Goal: Browse casually: Explore the website without a specific task or goal

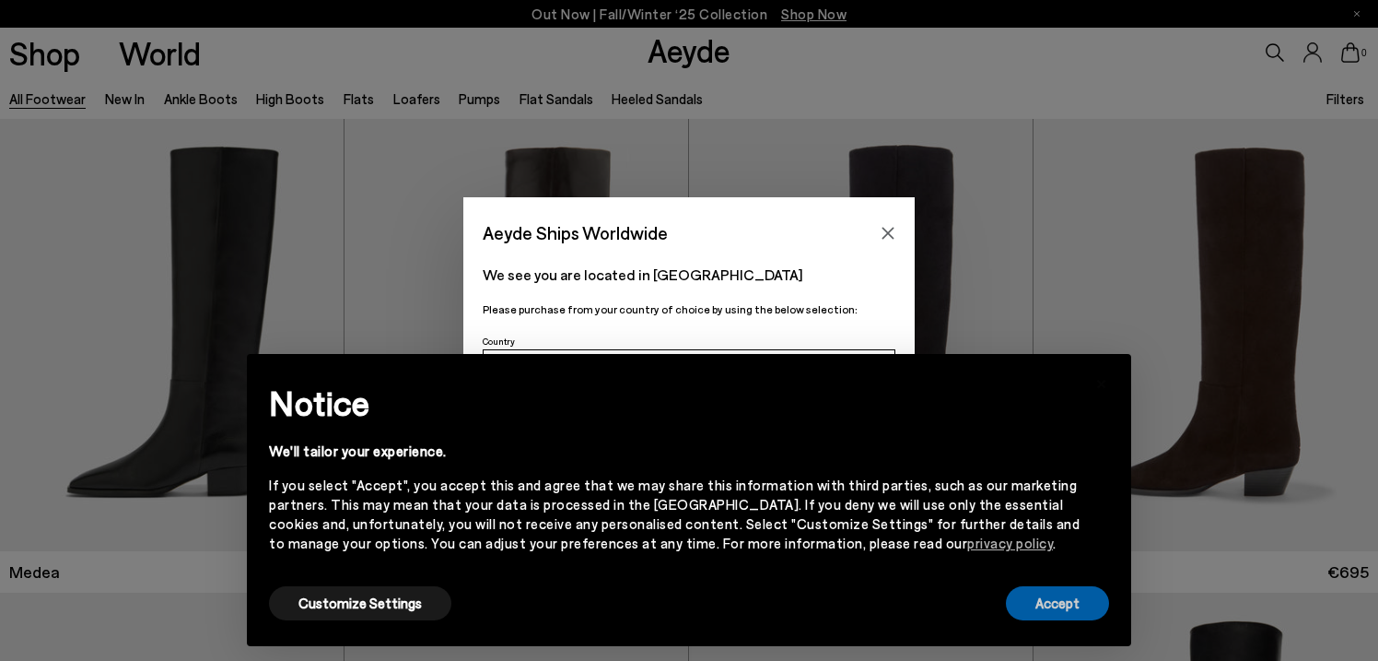
drag, startPoint x: 1061, startPoint y: 605, endPoint x: 922, endPoint y: 420, distance: 231.6
click at [1060, 603] on button "Accept" at bounding box center [1057, 603] width 103 height 34
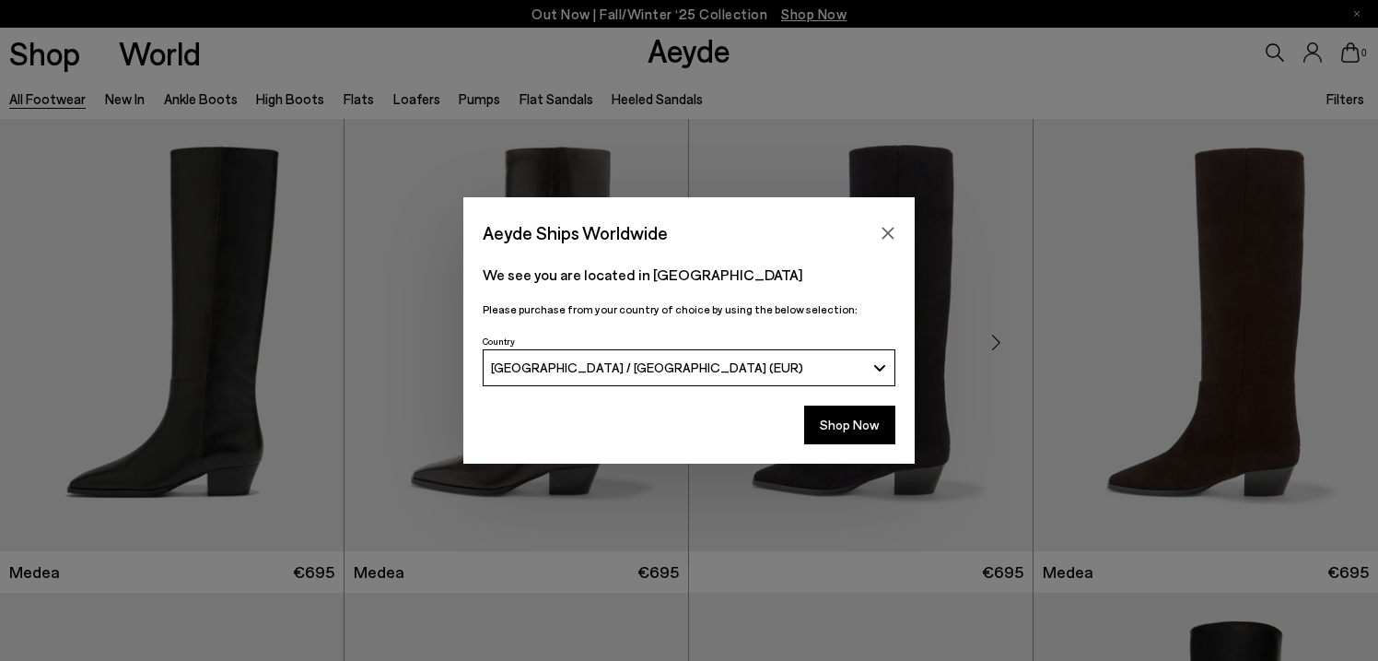
click at [886, 233] on icon "Close" at bounding box center [888, 233] width 15 height 15
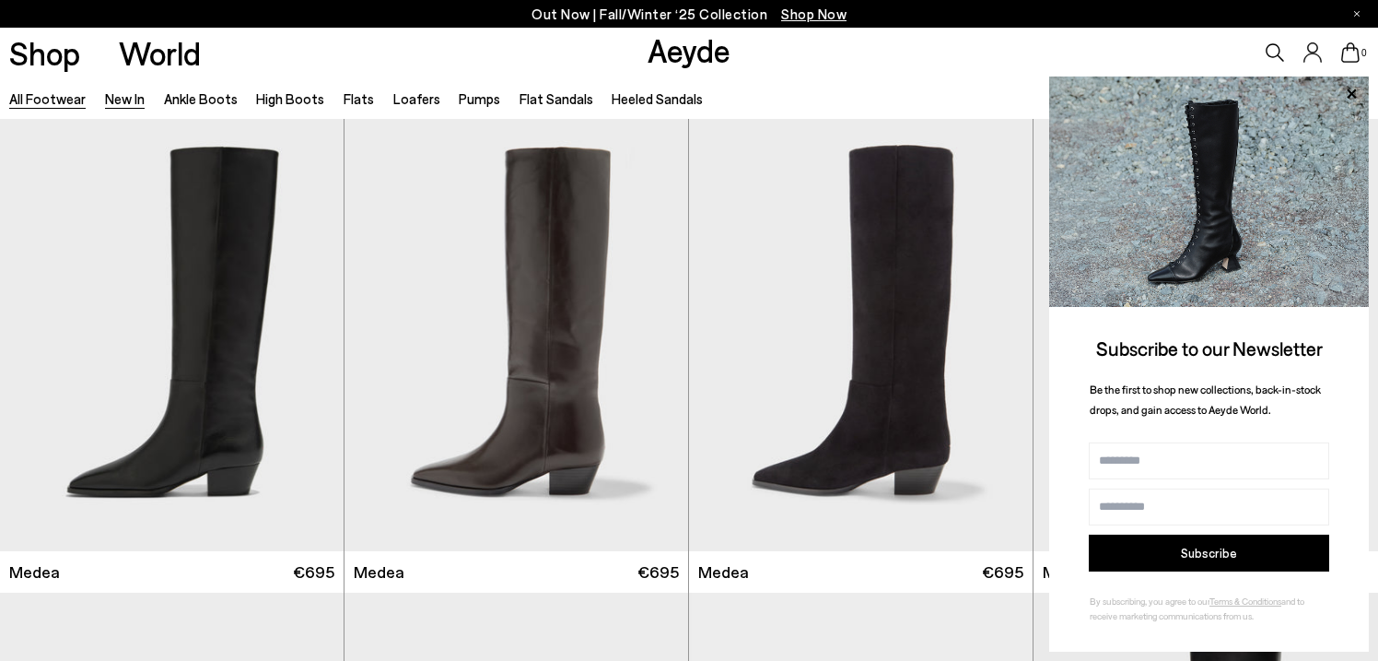
click at [120, 99] on link "New In" at bounding box center [125, 98] width 40 height 17
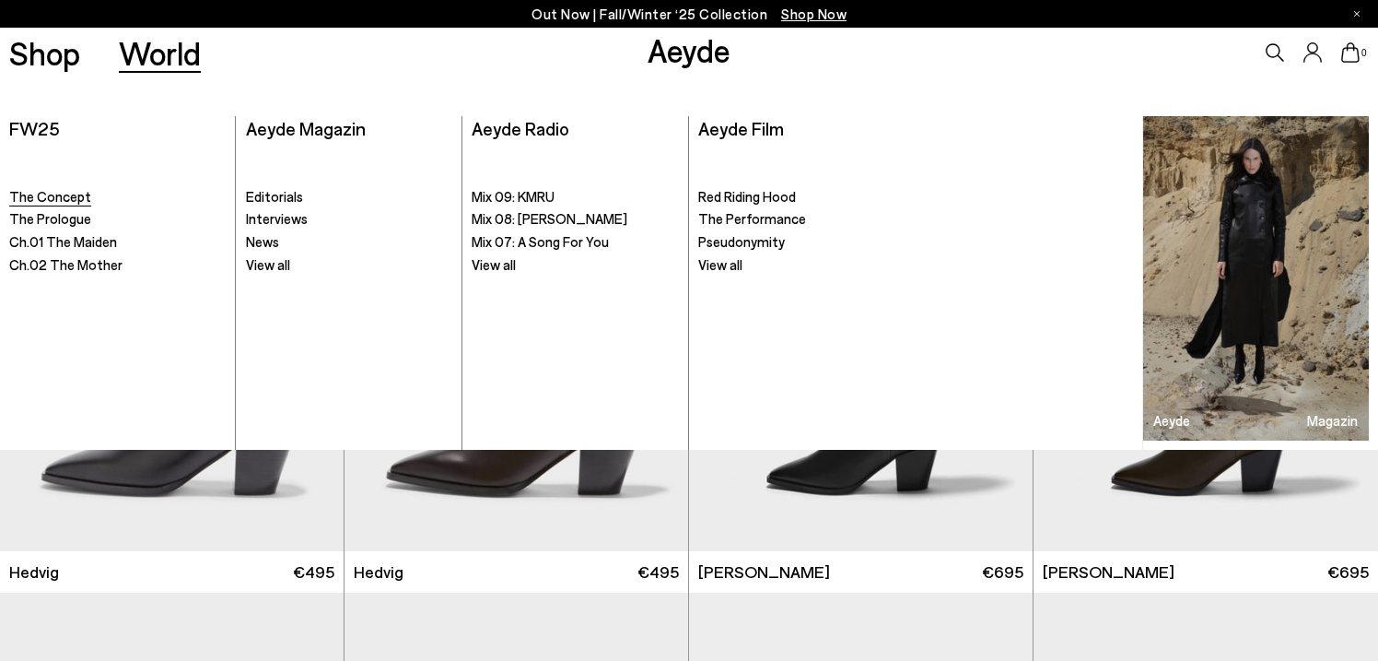
click at [67, 198] on span "The Concept" at bounding box center [50, 196] width 82 height 17
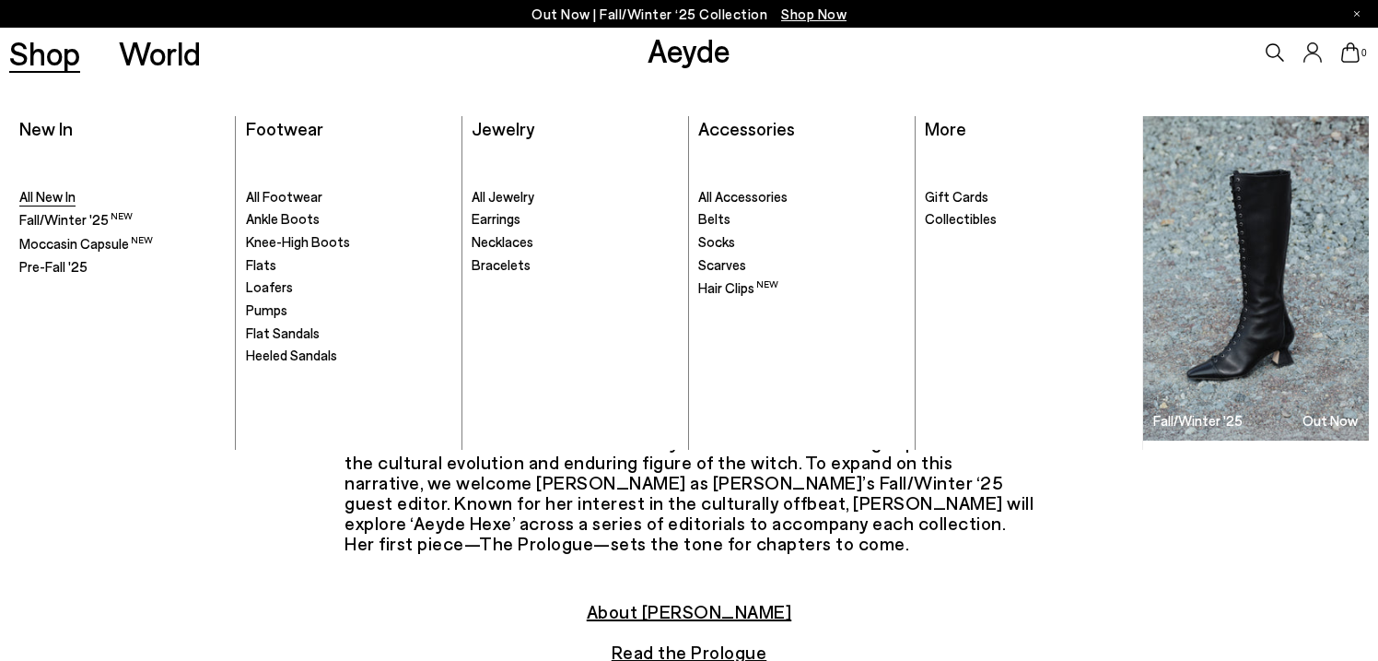
click at [52, 189] on span "All New In" at bounding box center [47, 196] width 56 height 17
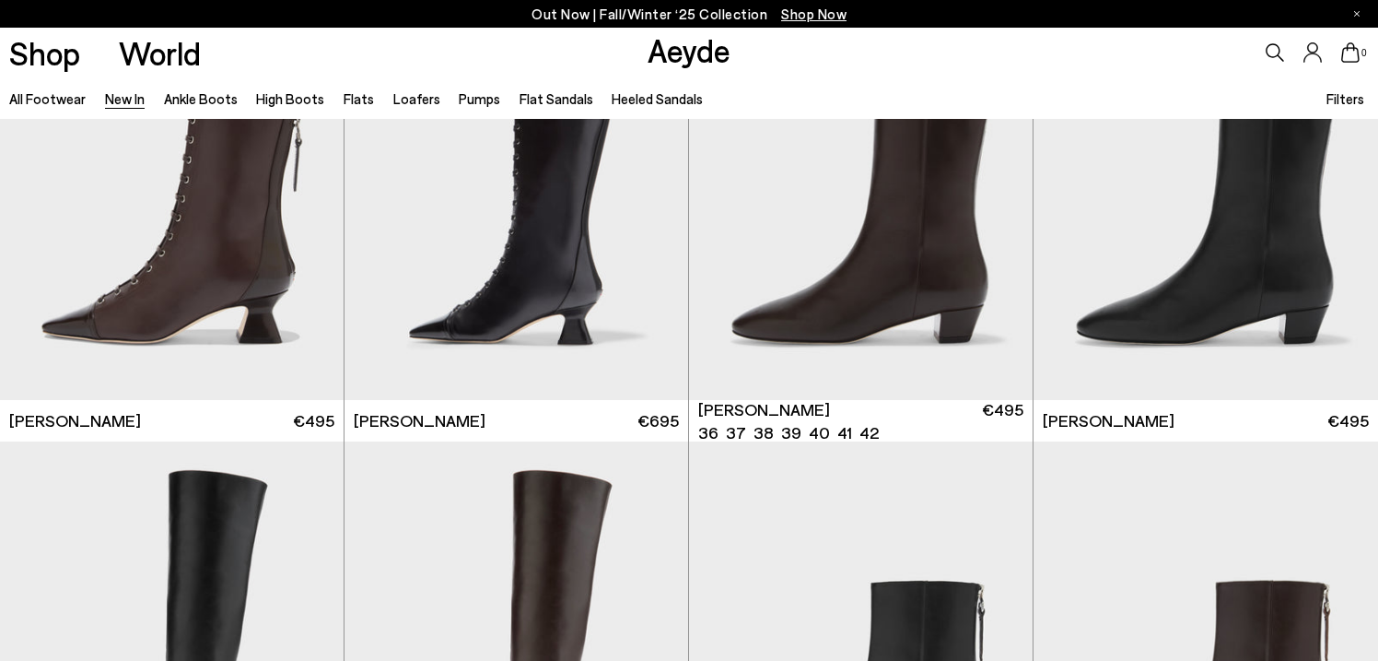
scroll to position [2634, 0]
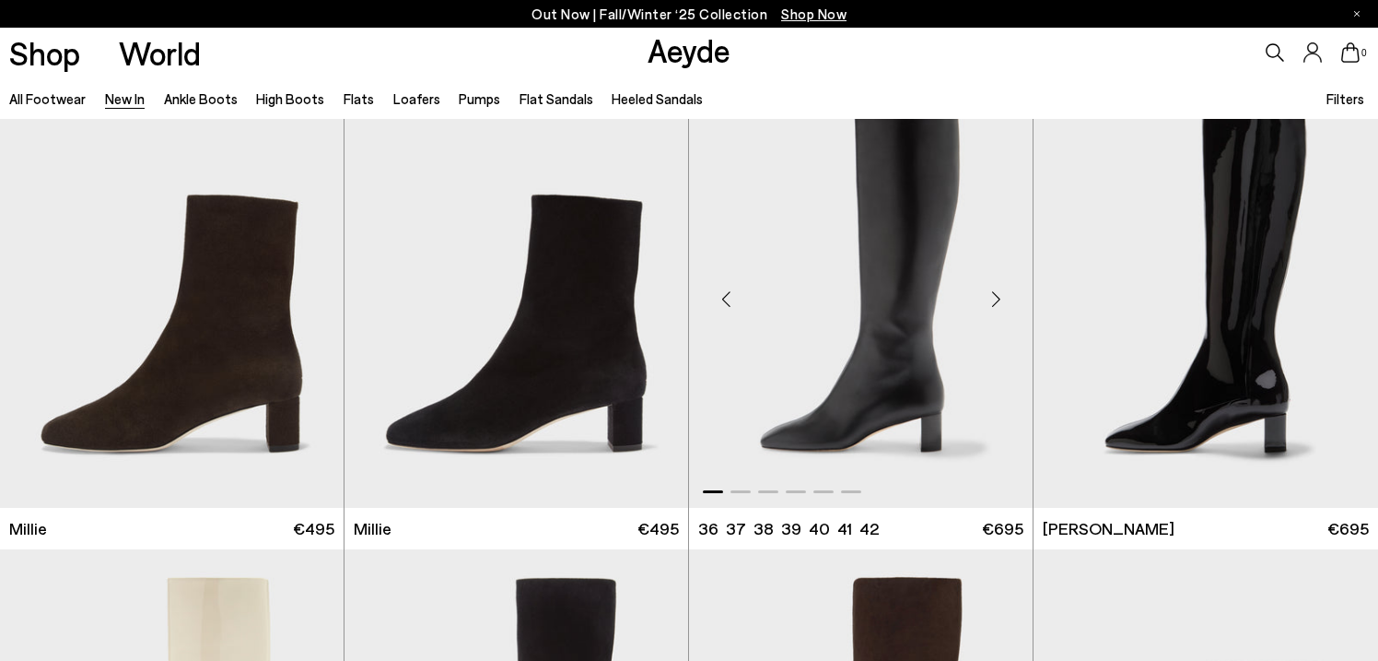
scroll to position [4306, 0]
